Goal: Task Accomplishment & Management: Use online tool/utility

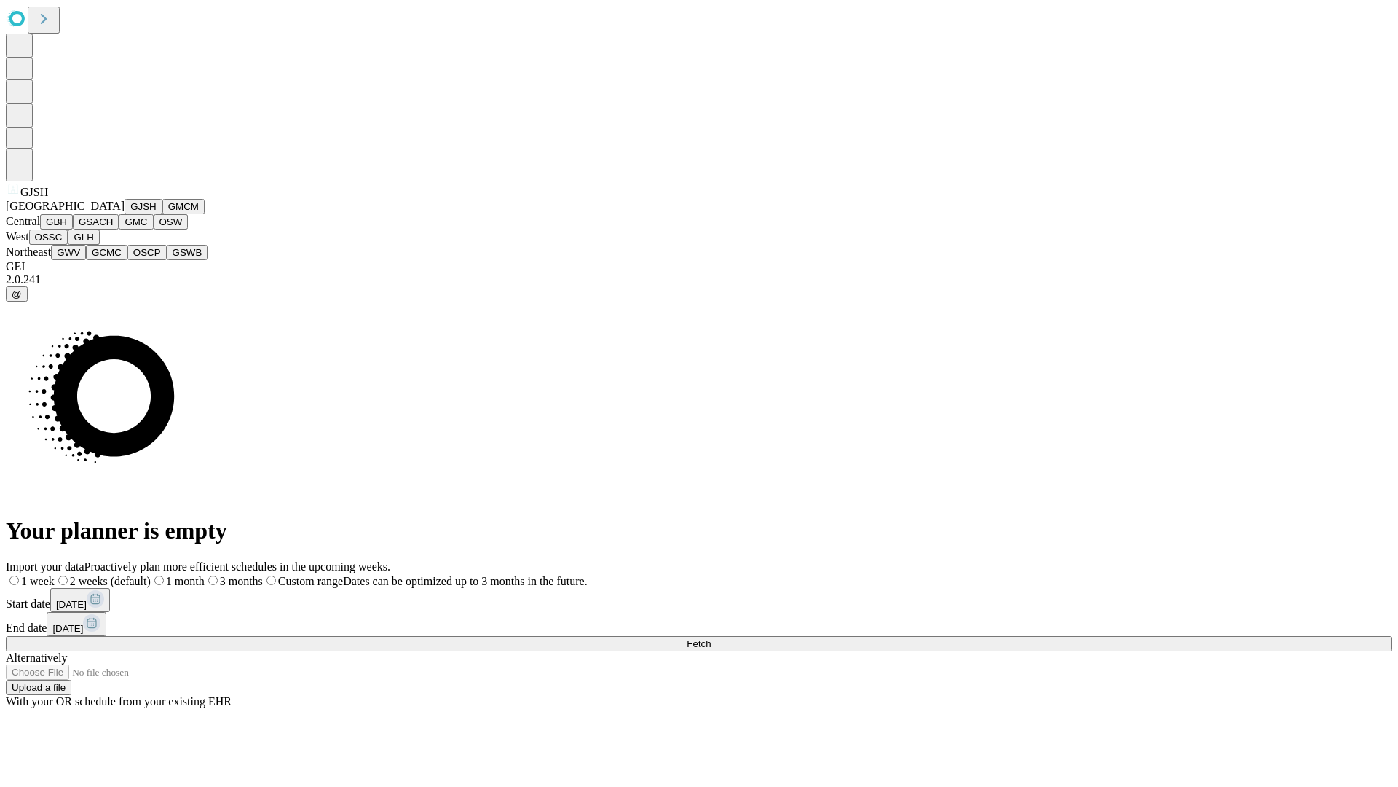
click at [125, 214] on button "GJSH" at bounding box center [144, 206] width 38 height 15
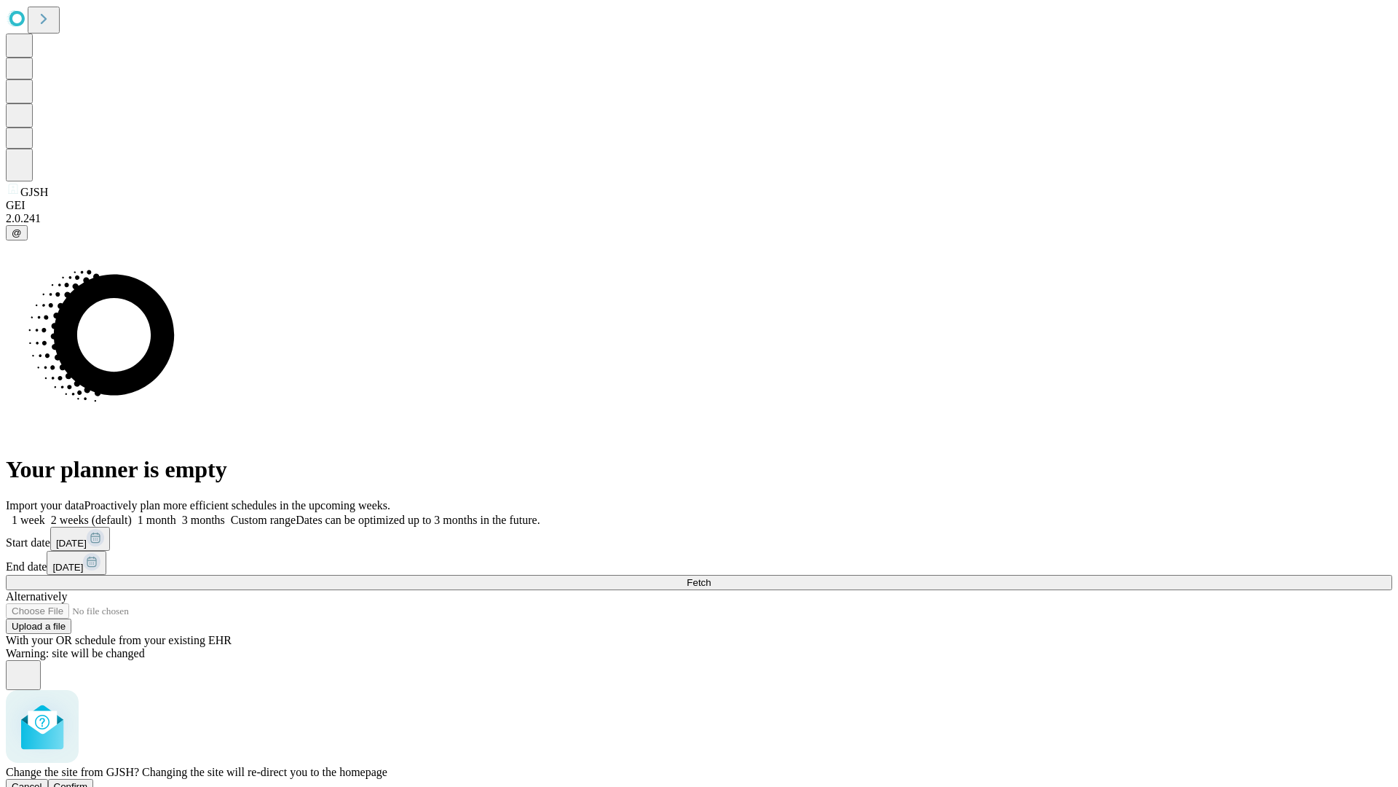
click at [88, 781] on span "Confirm" at bounding box center [71, 786] width 34 height 11
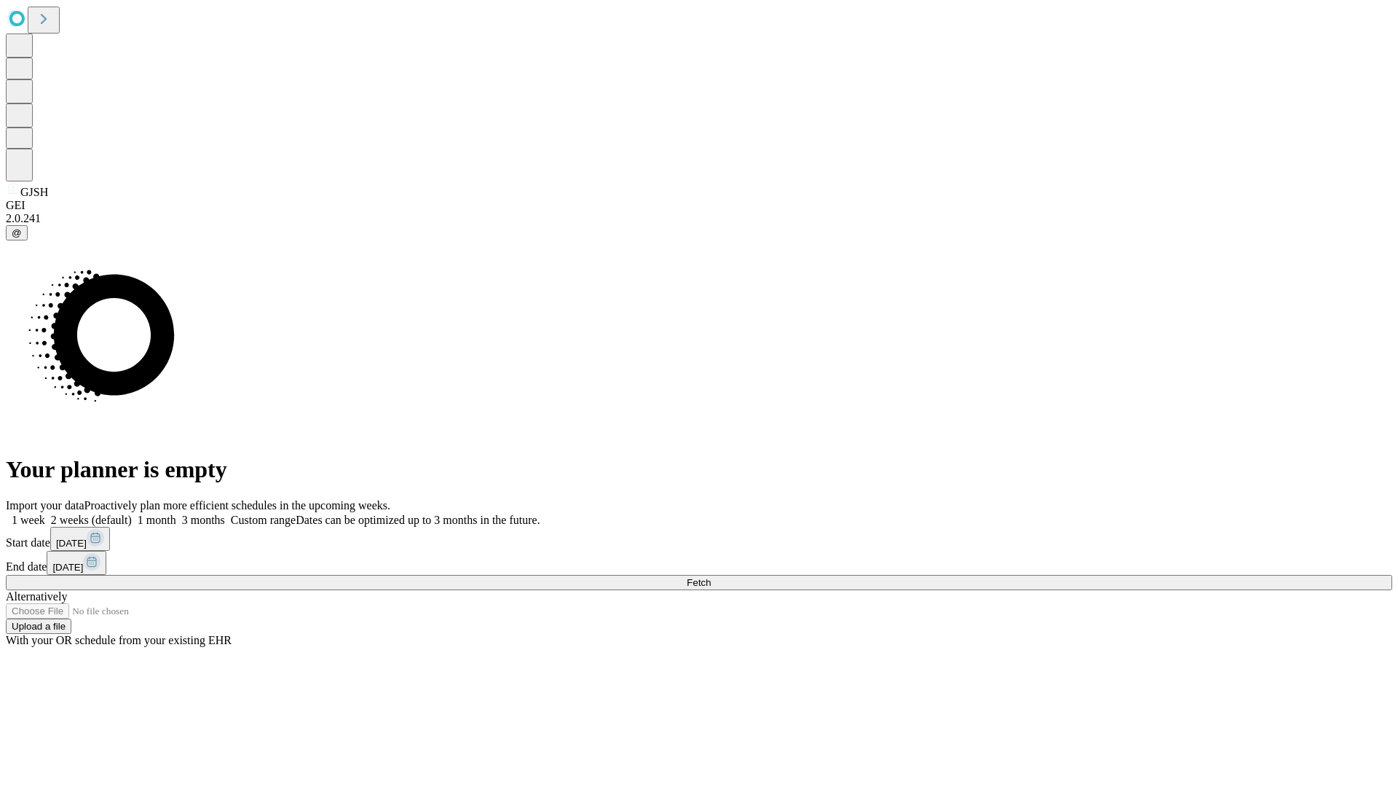
click at [45, 513] on label "1 week" at bounding box center [25, 519] width 39 height 12
click at [711, 577] on span "Fetch" at bounding box center [699, 582] width 24 height 11
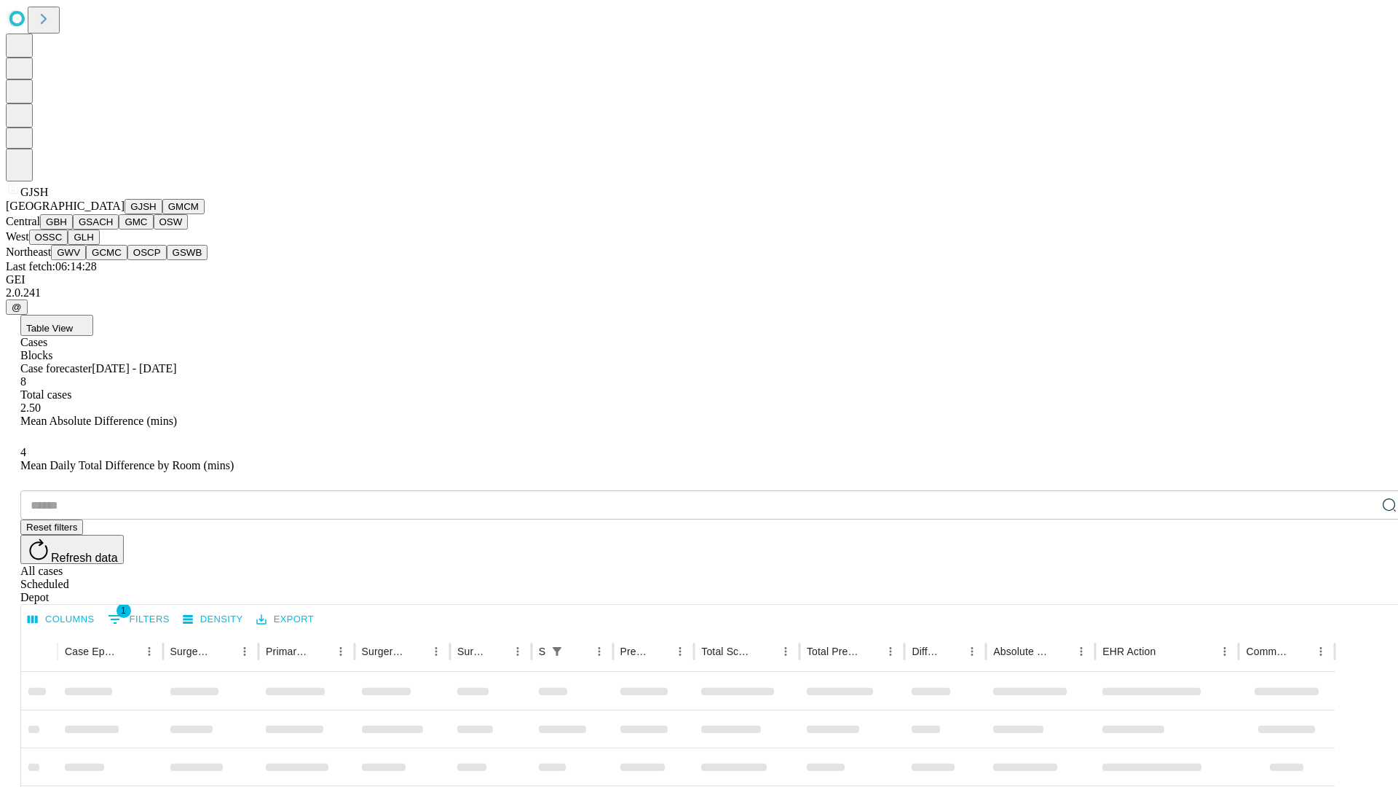
click at [162, 214] on button "GMCM" at bounding box center [183, 206] width 42 height 15
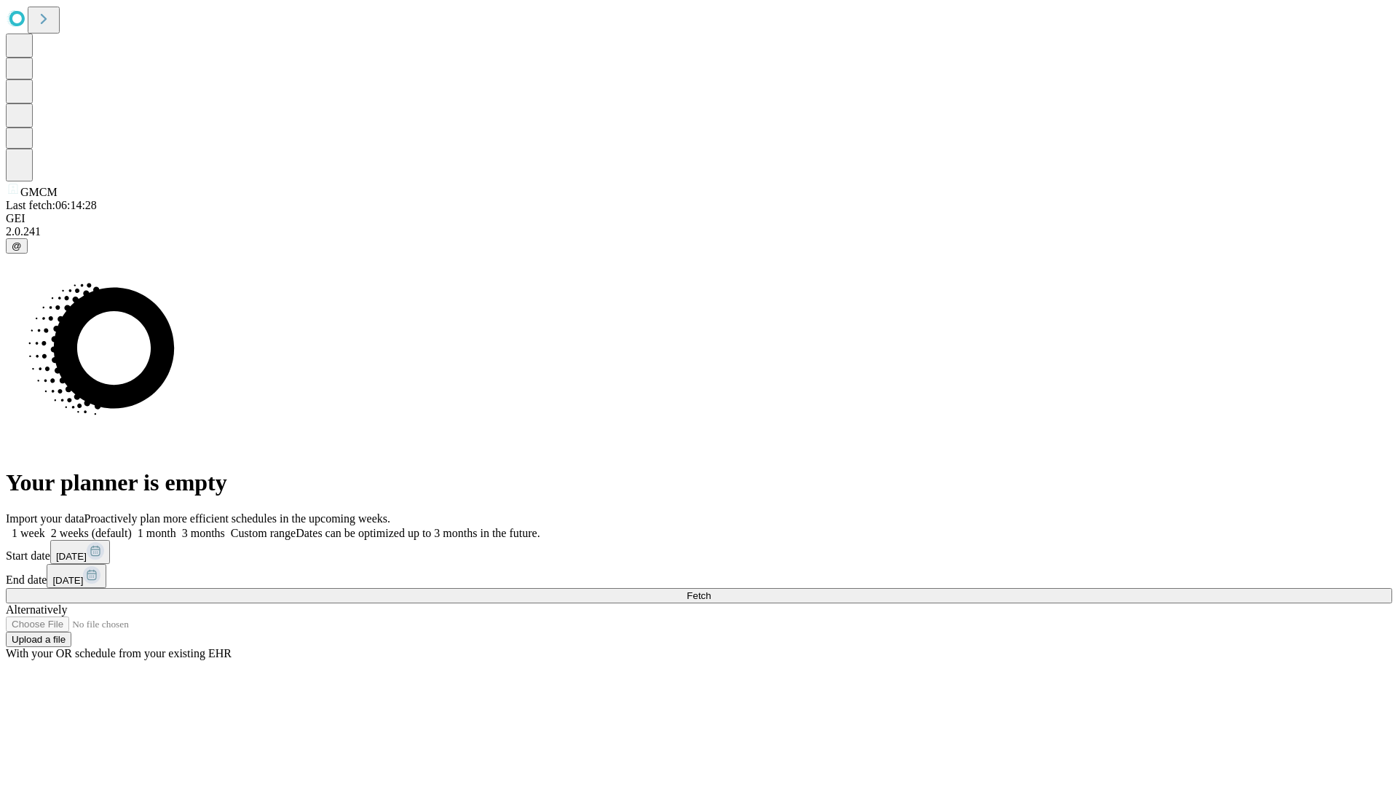
click at [45, 527] on label "1 week" at bounding box center [25, 533] width 39 height 12
click at [711, 590] on span "Fetch" at bounding box center [699, 595] width 24 height 11
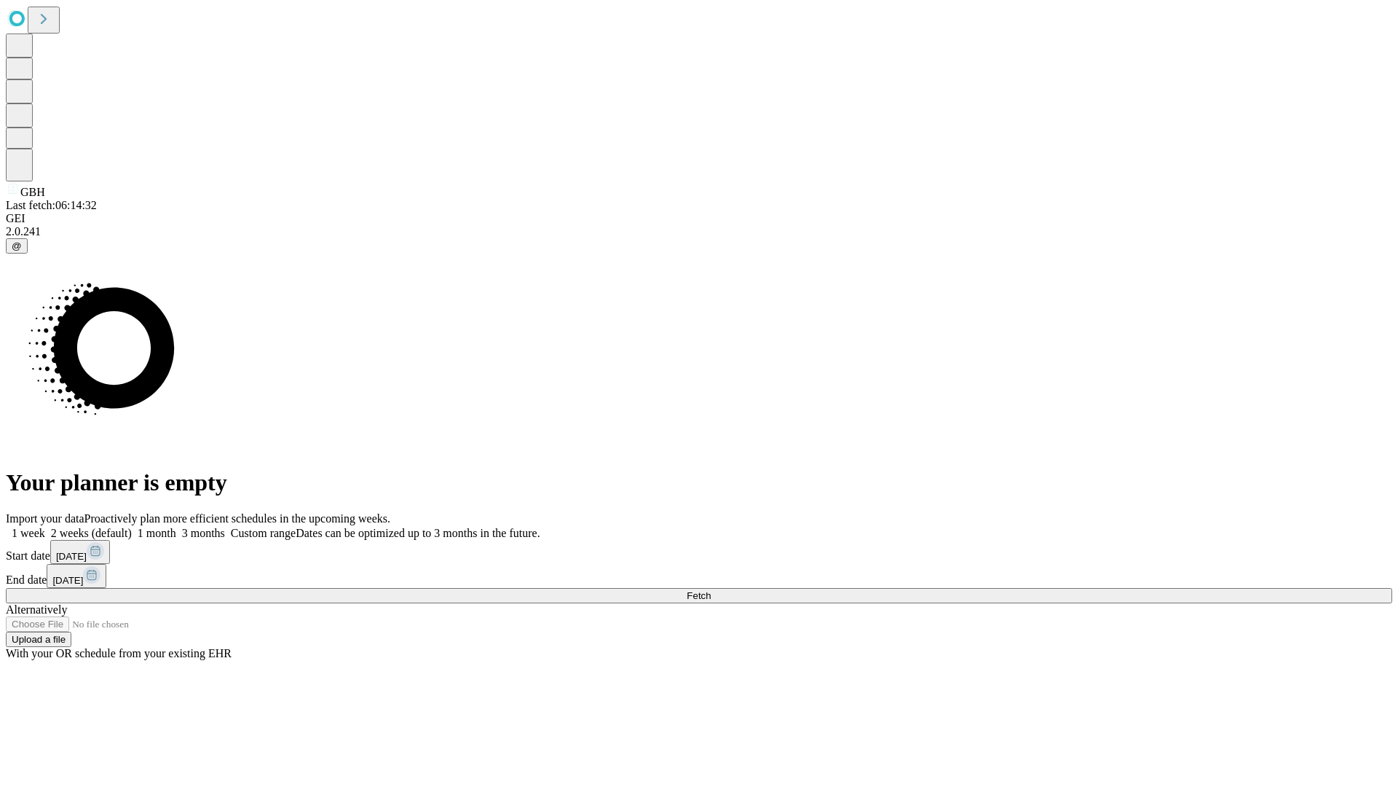
click at [45, 527] on label "1 week" at bounding box center [25, 533] width 39 height 12
click at [711, 590] on span "Fetch" at bounding box center [699, 595] width 24 height 11
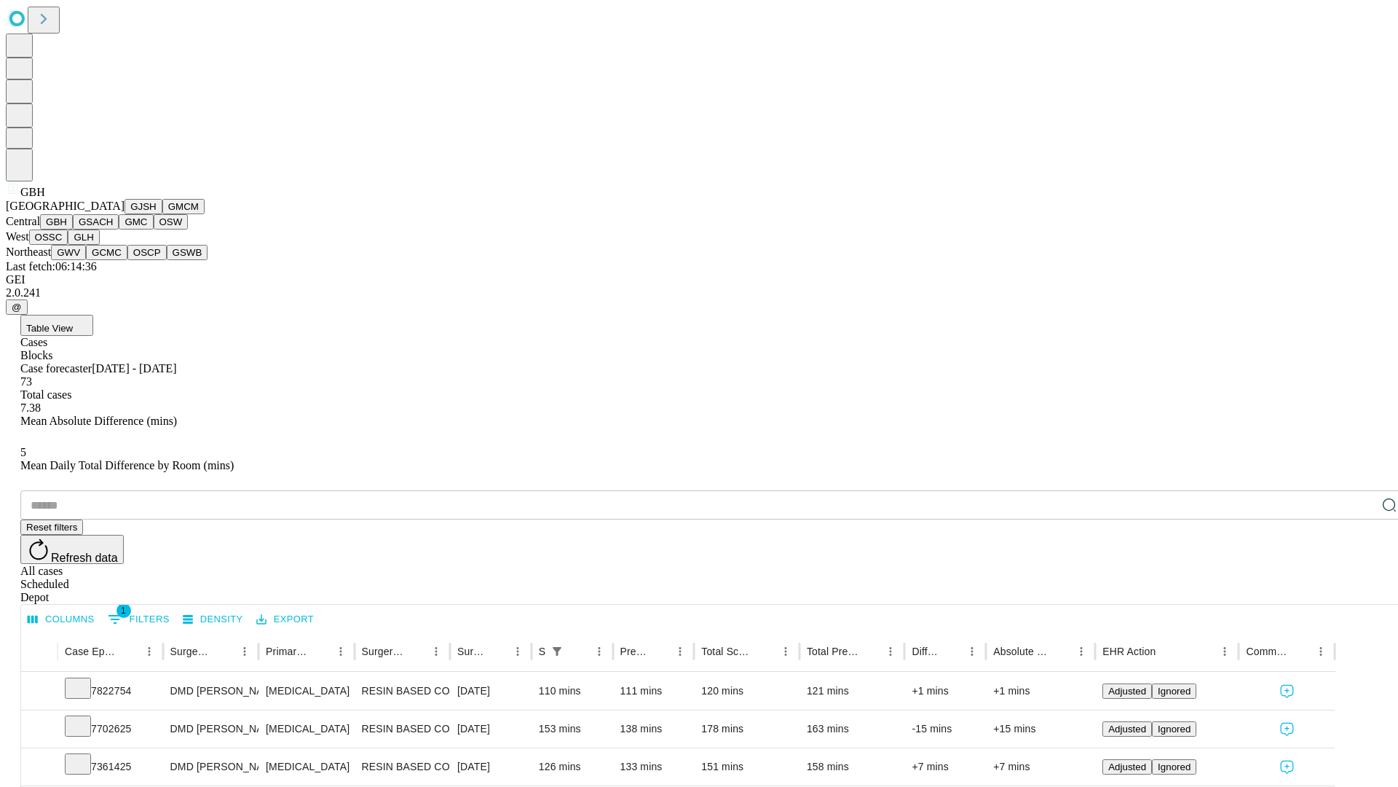
click at [113, 229] on button "GSACH" at bounding box center [96, 221] width 46 height 15
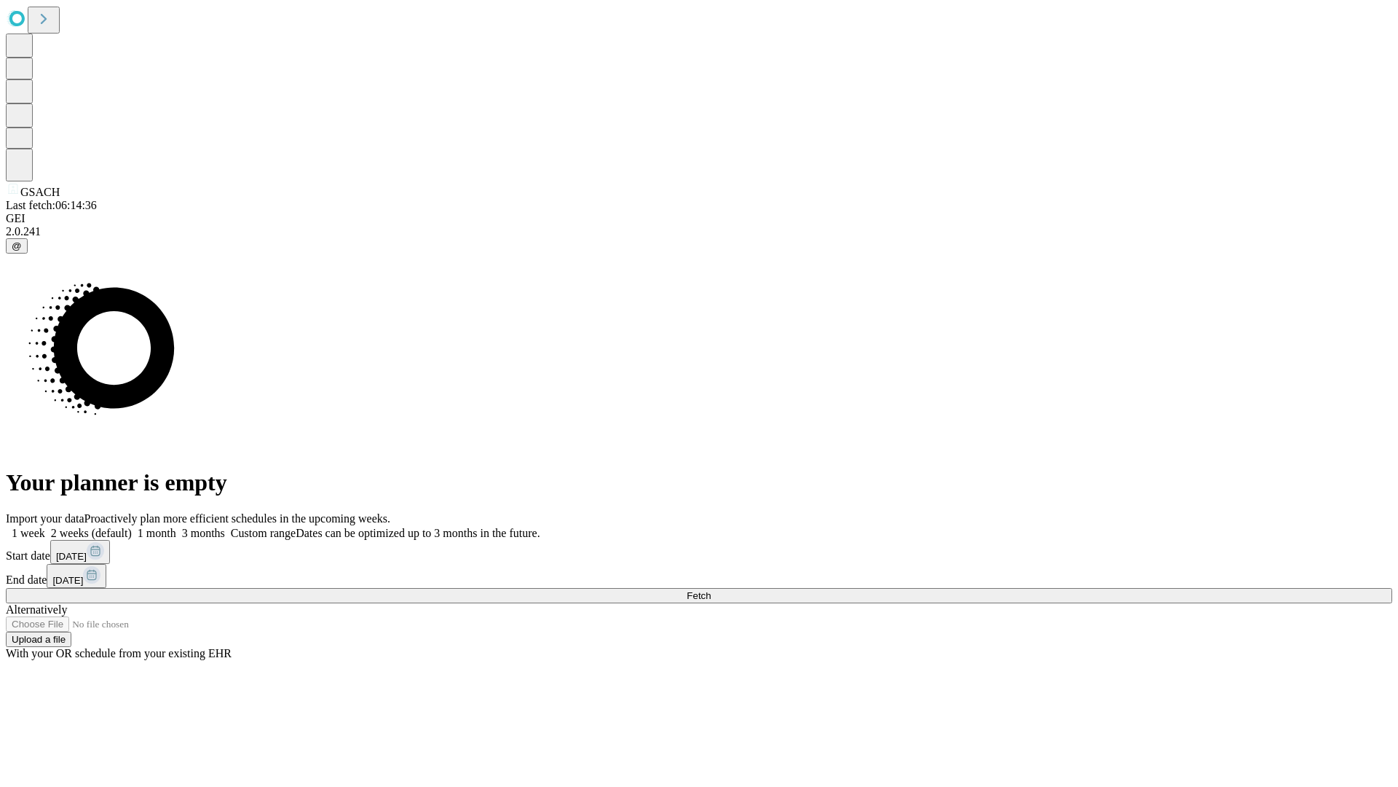
click at [45, 527] on label "1 week" at bounding box center [25, 533] width 39 height 12
click at [711, 590] on span "Fetch" at bounding box center [699, 595] width 24 height 11
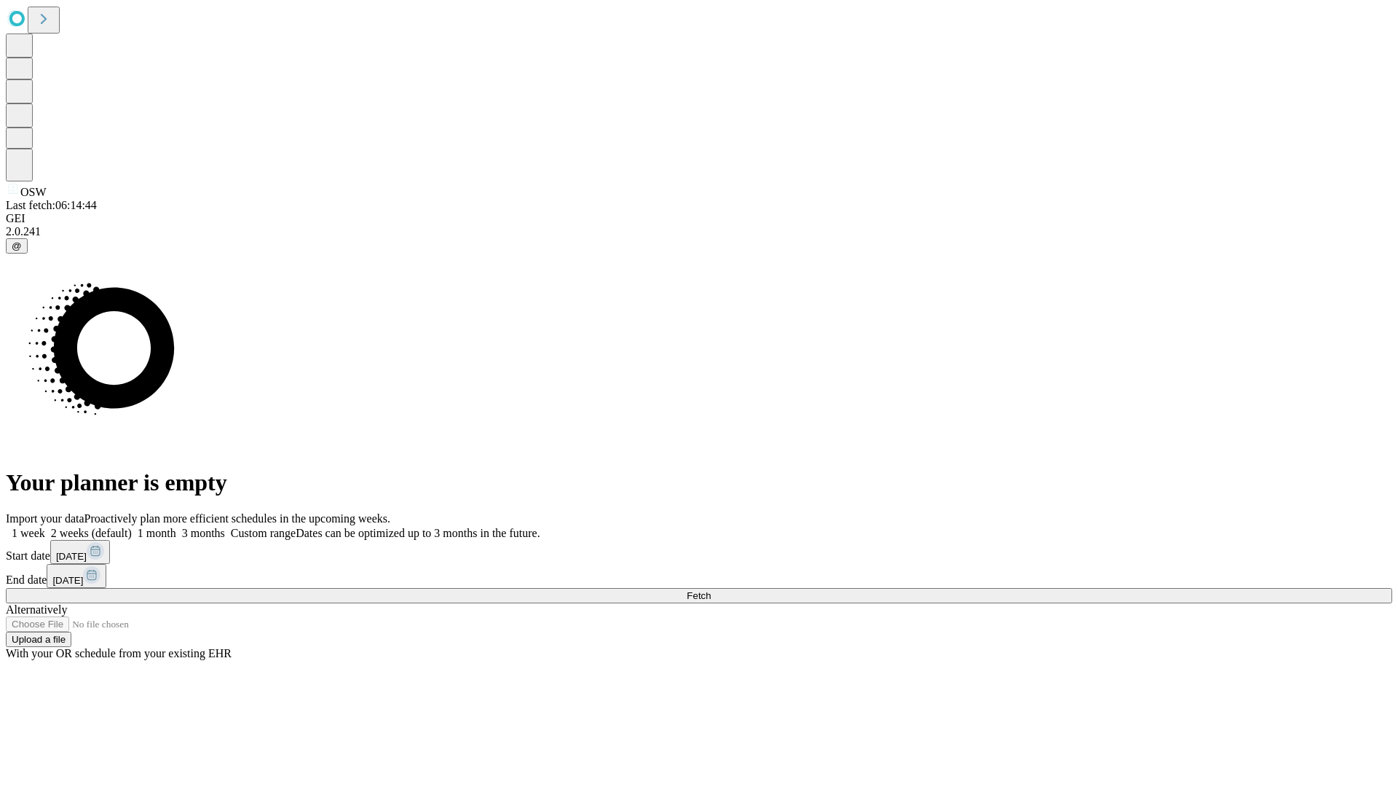
click at [45, 527] on label "1 week" at bounding box center [25, 533] width 39 height 12
click at [711, 590] on span "Fetch" at bounding box center [699, 595] width 24 height 11
click at [45, 527] on label "1 week" at bounding box center [25, 533] width 39 height 12
click at [711, 590] on span "Fetch" at bounding box center [699, 595] width 24 height 11
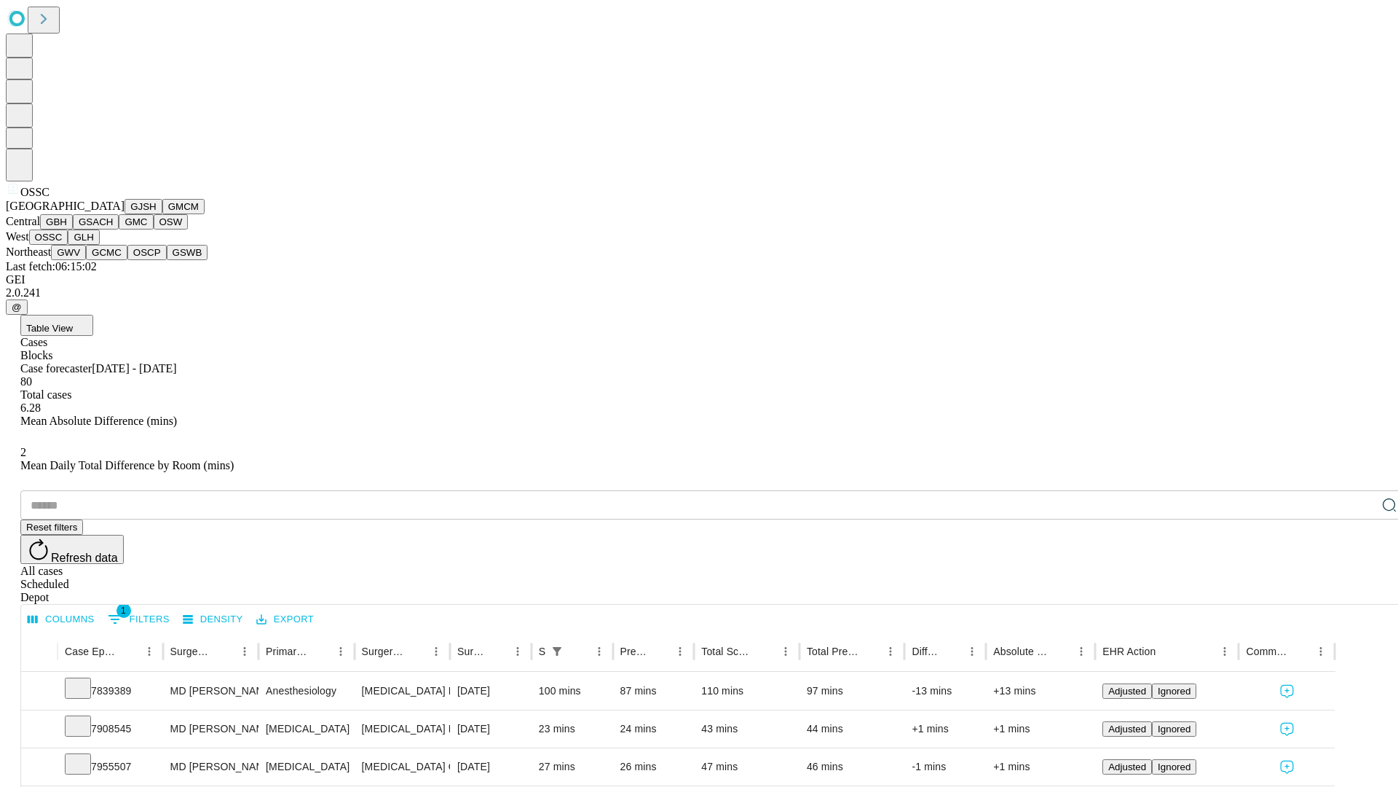
click at [99, 245] on button "GLH" at bounding box center [83, 236] width 31 height 15
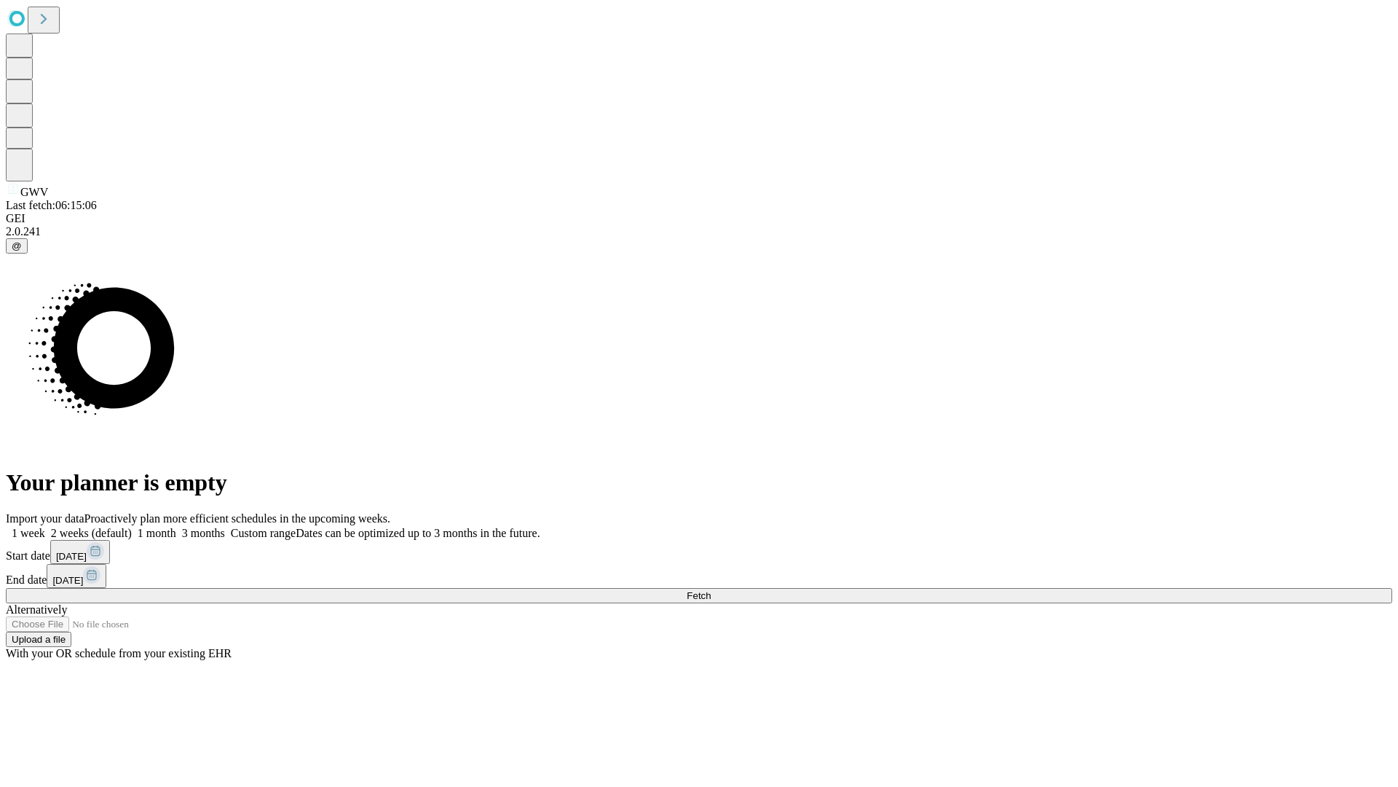
click at [45, 527] on label "1 week" at bounding box center [25, 533] width 39 height 12
click at [711, 590] on span "Fetch" at bounding box center [699, 595] width 24 height 11
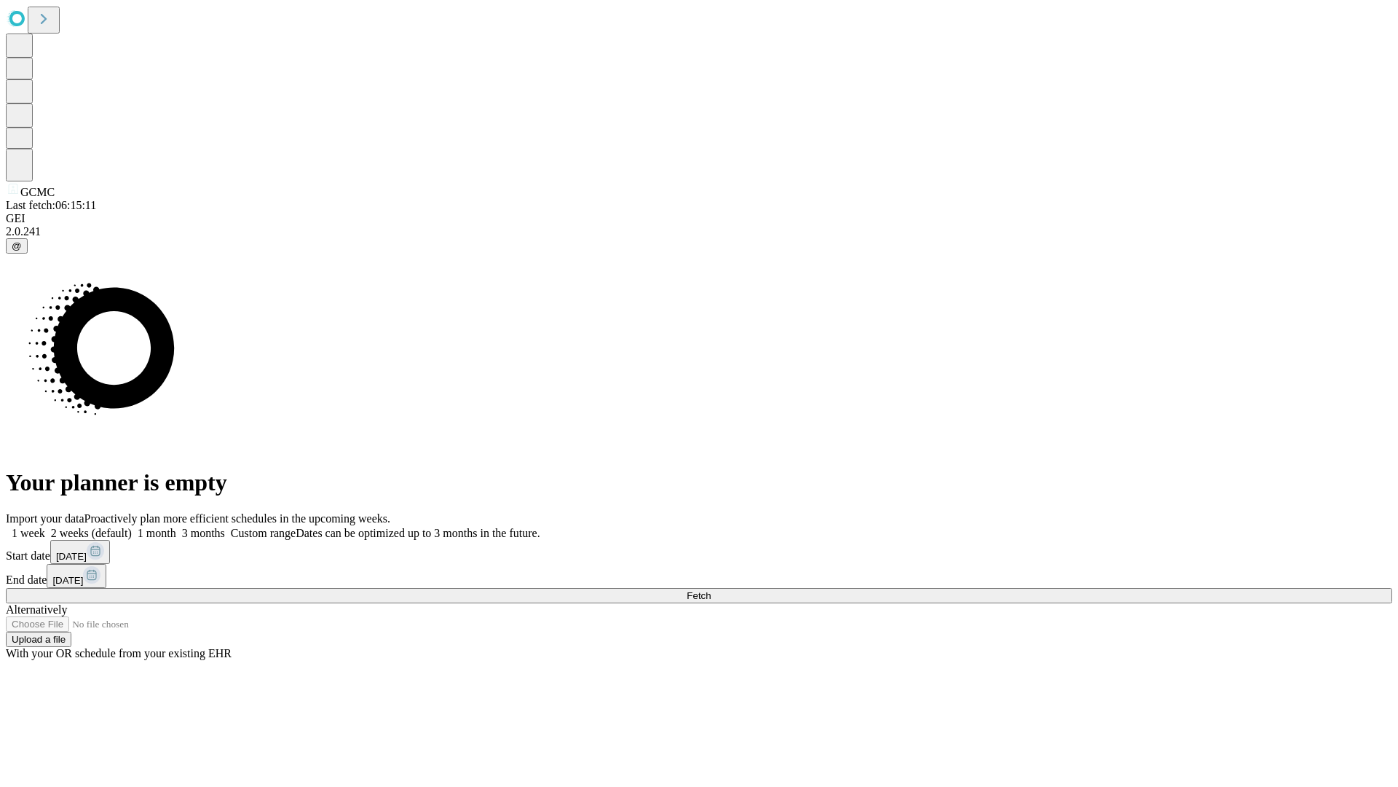
click at [45, 527] on label "1 week" at bounding box center [25, 533] width 39 height 12
click at [711, 590] on span "Fetch" at bounding box center [699, 595] width 24 height 11
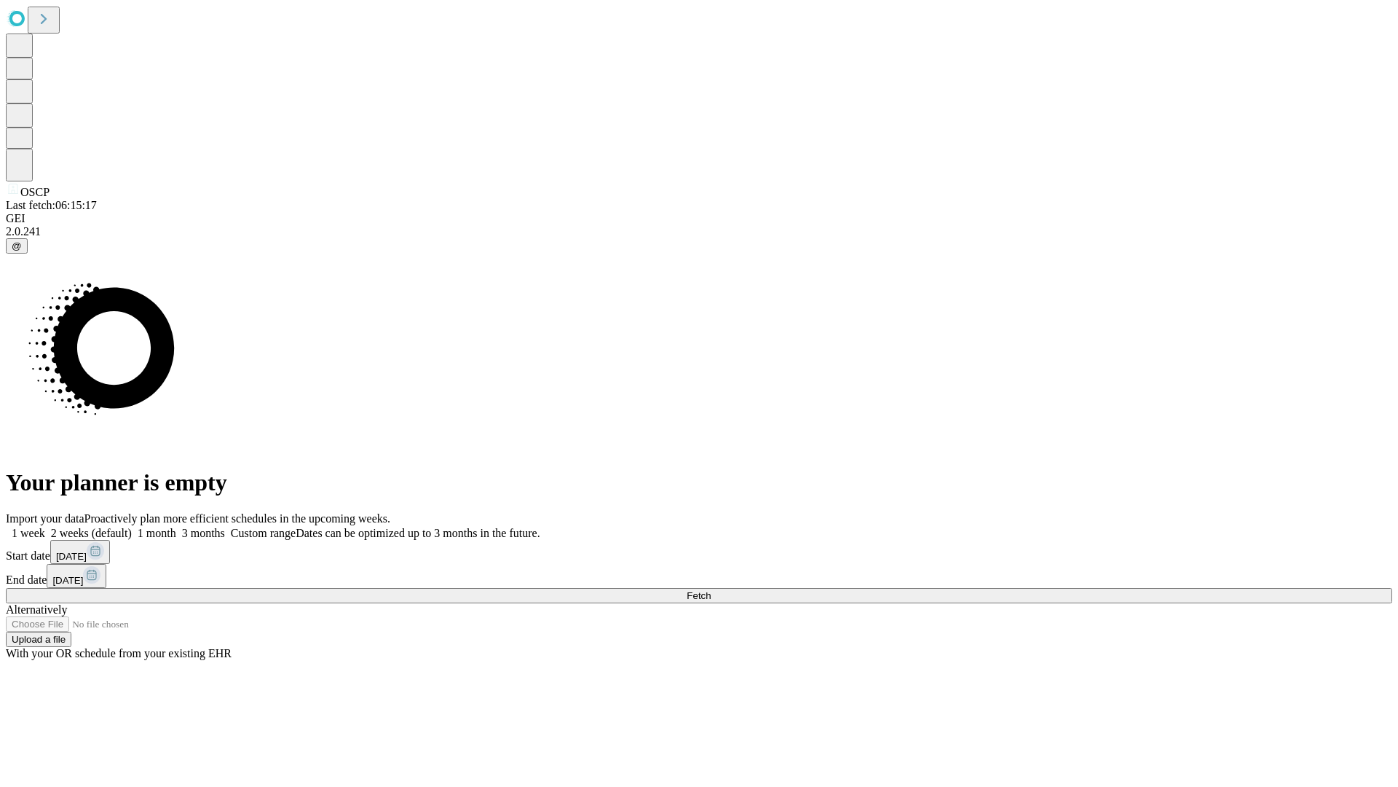
click at [45, 527] on label "1 week" at bounding box center [25, 533] width 39 height 12
click at [711, 590] on span "Fetch" at bounding box center [699, 595] width 24 height 11
